Goal: Check status: Check status

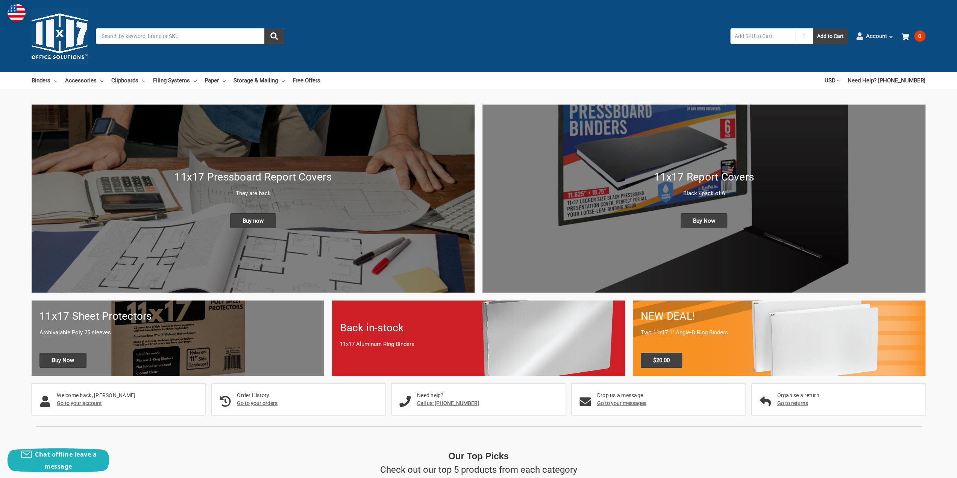
click at [889, 37] on icon at bounding box center [890, 36] width 5 height 5
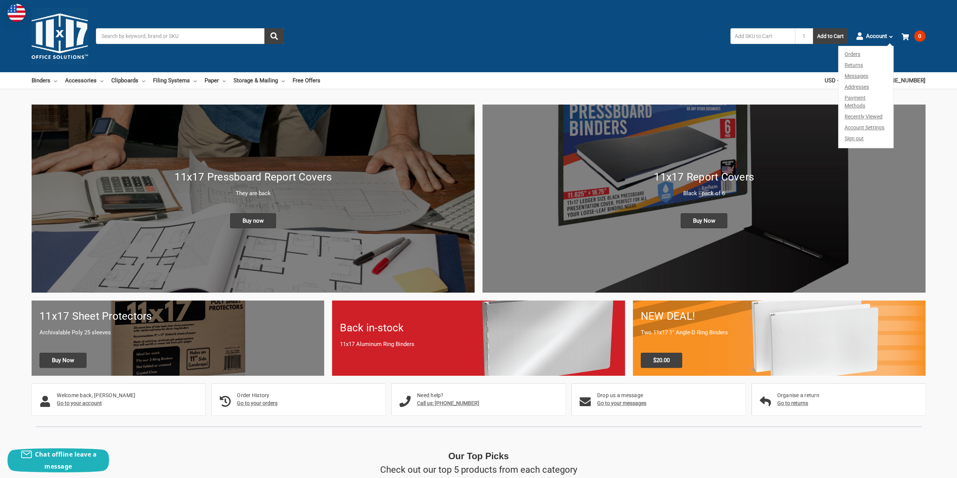
click at [858, 55] on link "Orders" at bounding box center [866, 53] width 55 height 14
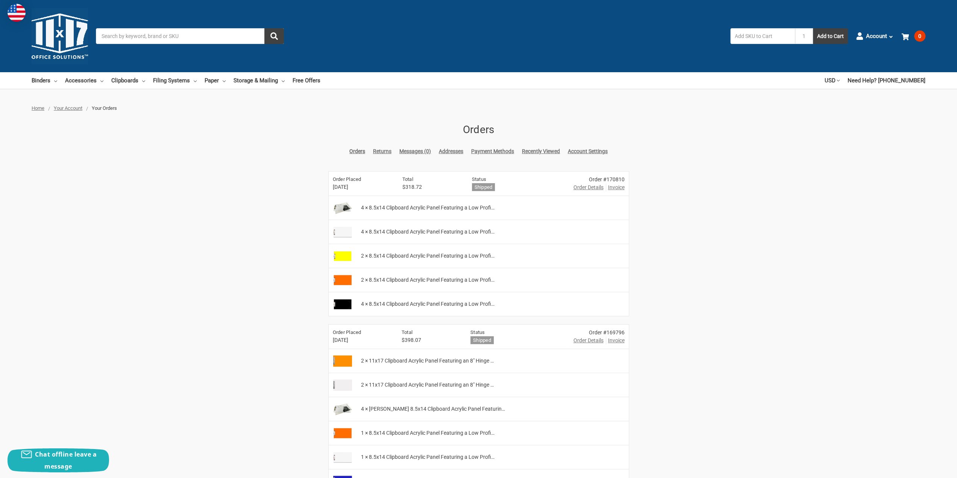
click at [591, 188] on span "Order Details" at bounding box center [588, 187] width 30 height 8
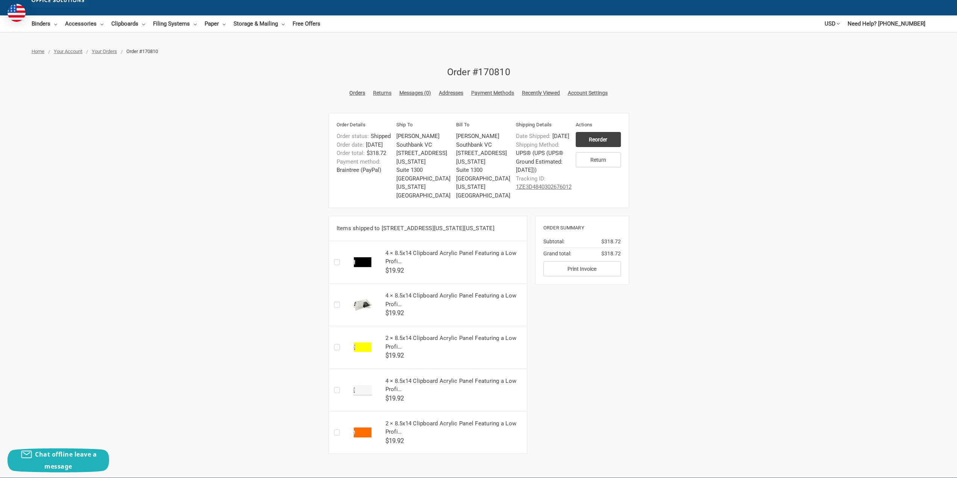
scroll to position [188, 0]
